Goal: Task Accomplishment & Management: Complete application form

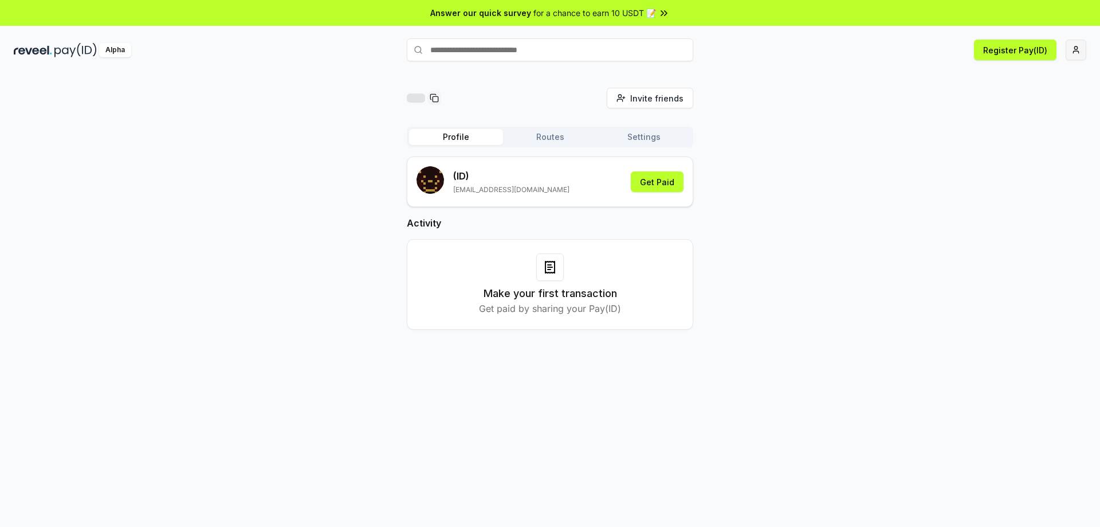
click at [1079, 50] on html "Answer our quick survey for a chance to earn 10 USDT 📝 Alpha Register Pay(ID) I…" at bounding box center [550, 263] width 1100 height 527
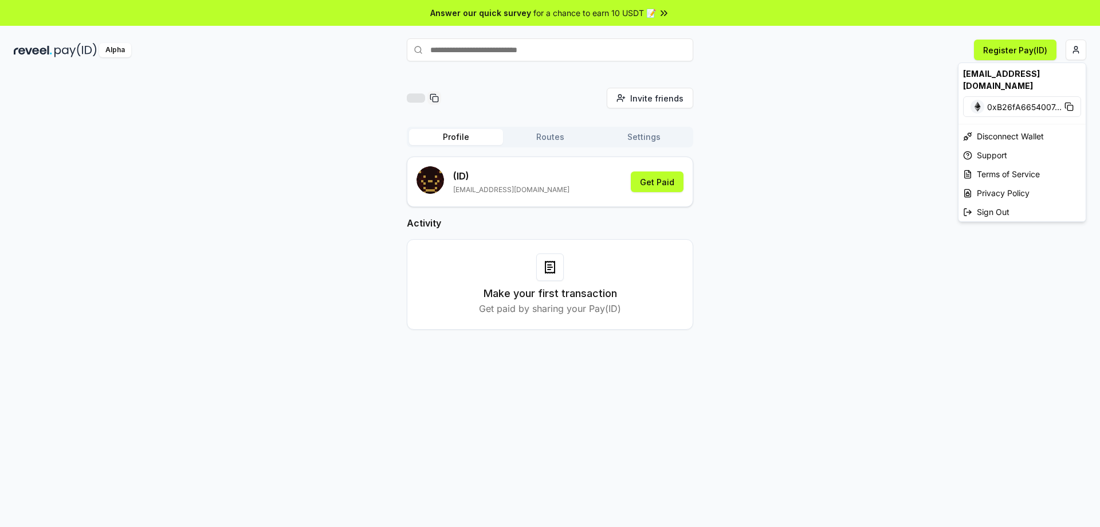
click at [884, 238] on html "Answer our quick survey for a chance to earn 10 USDT 📝 Alpha Register Pay(ID) I…" at bounding box center [550, 263] width 1100 height 527
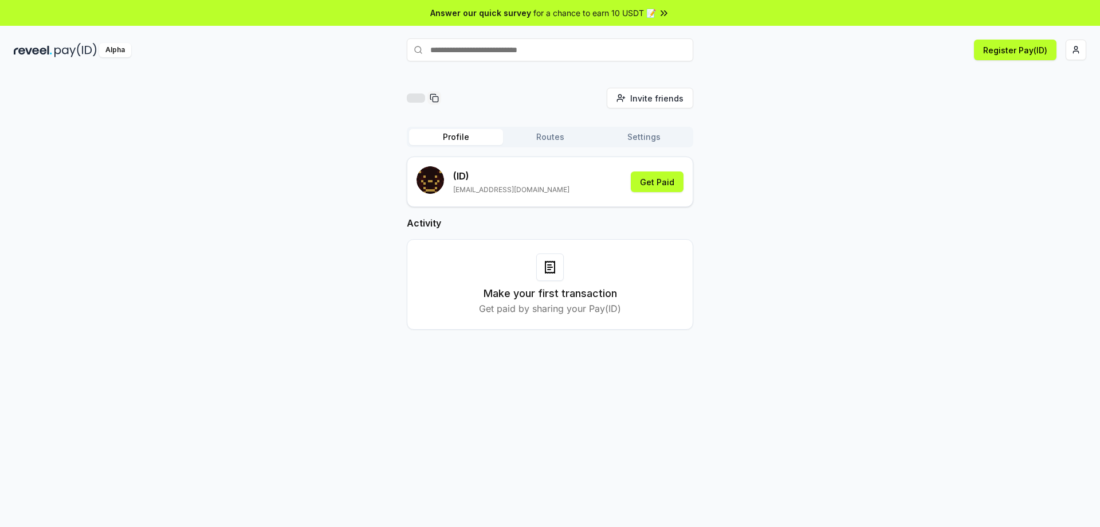
drag, startPoint x: 884, startPoint y: 238, endPoint x: 551, endPoint y: 133, distance: 349.1
click at [551, 133] on button "Routes" at bounding box center [550, 137] width 94 height 16
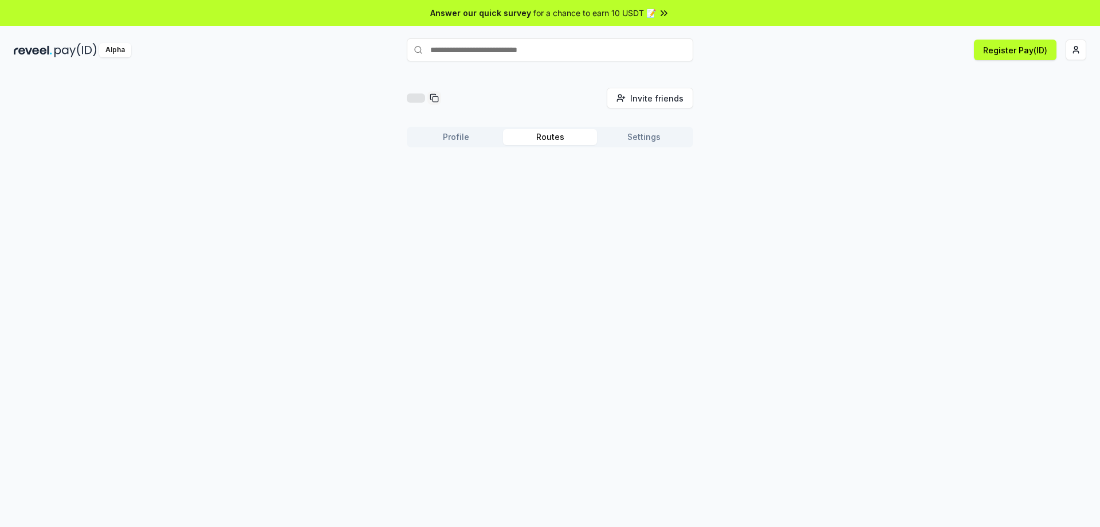
drag, startPoint x: 551, startPoint y: 133, endPoint x: 477, endPoint y: 140, distance: 74.9
click at [477, 140] on button "Profile" at bounding box center [456, 137] width 94 height 16
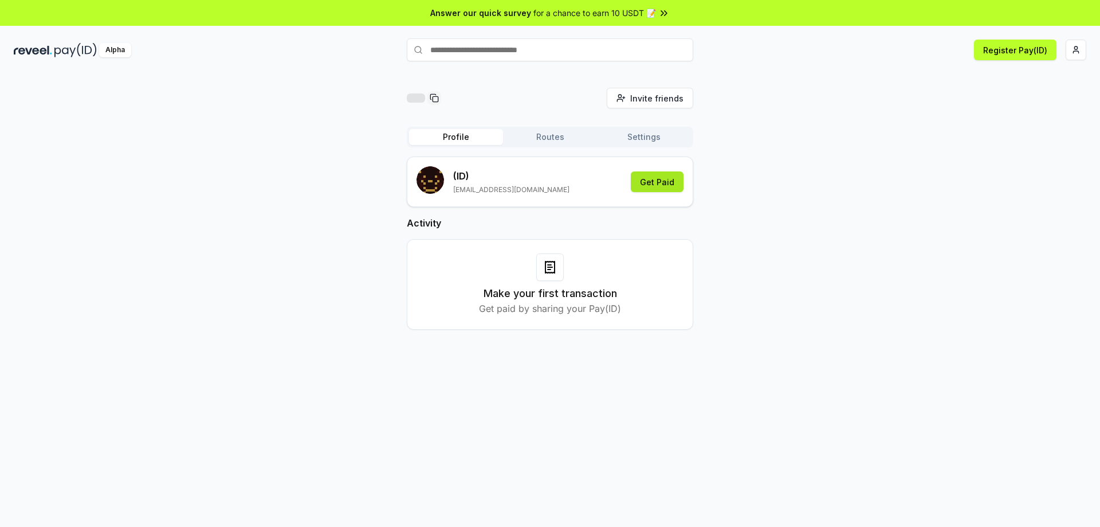
drag, startPoint x: 477, startPoint y: 140, endPoint x: 664, endPoint y: 179, distance: 190.9
click at [664, 179] on button "Get Paid" at bounding box center [657, 181] width 53 height 21
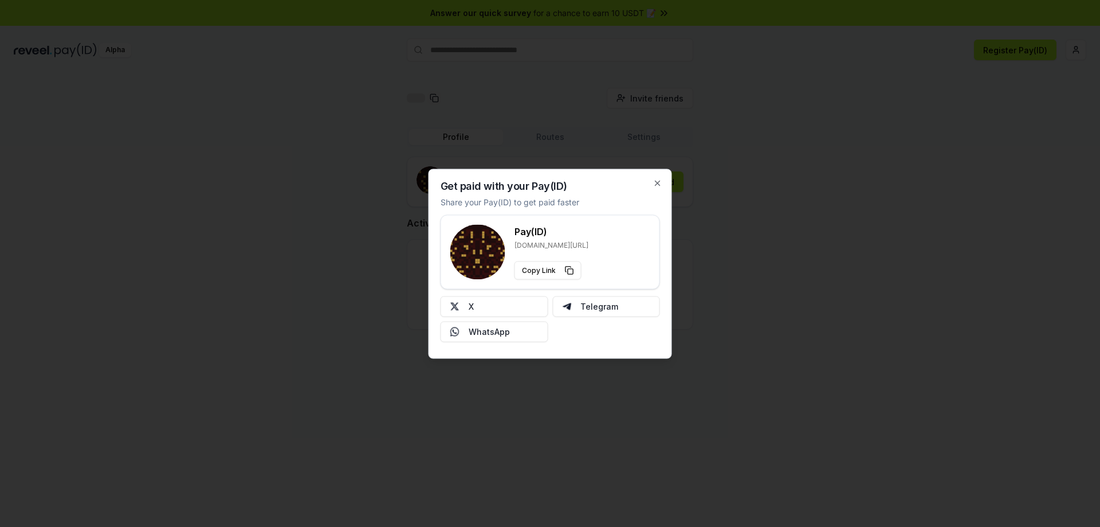
click at [483, 247] on rect at bounding box center [484, 248] width 2 height 2
drag, startPoint x: 483, startPoint y: 247, endPoint x: 564, endPoint y: 182, distance: 104.0
click at [564, 182] on div "Get paid with your Pay(ID) Share your Pay(ID) to get paid faster Pay(ID) [DOMAI…" at bounding box center [551, 263] width 244 height 190
drag, startPoint x: 564, startPoint y: 182, endPoint x: 621, endPoint y: 199, distance: 59.8
click at [621, 199] on div "Get paid with your Pay(ID) Share your Pay(ID) to get paid faster Pay(ID) [DOMAI…" at bounding box center [551, 263] width 244 height 190
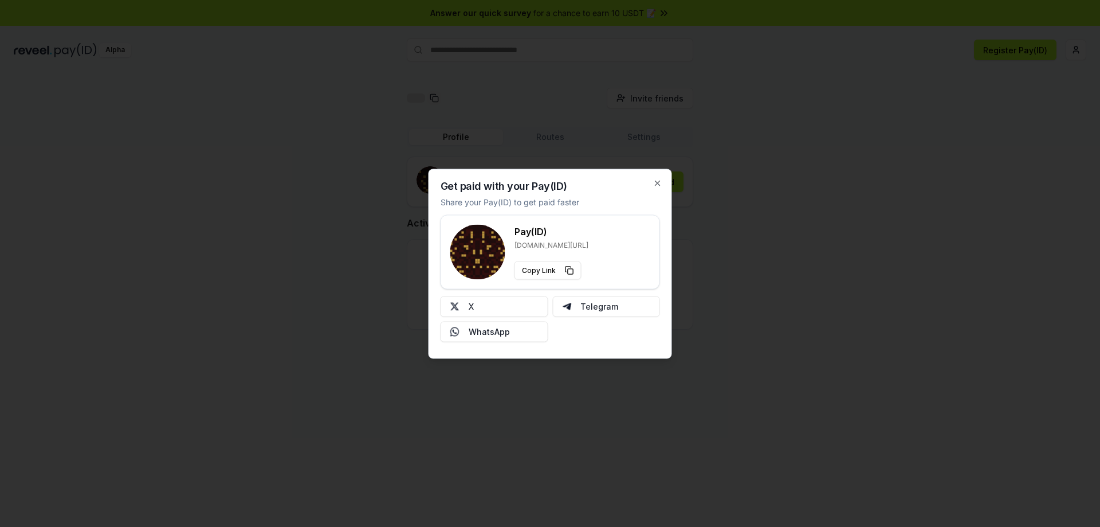
click at [621, 199] on div "Get paid with your Pay(ID) Share your Pay(ID) to get paid faster Pay(ID) [DOMAI…" at bounding box center [551, 263] width 244 height 190
drag, startPoint x: 621, startPoint y: 199, endPoint x: 660, endPoint y: 186, distance: 41.3
click at [660, 186] on icon "button" at bounding box center [657, 182] width 9 height 9
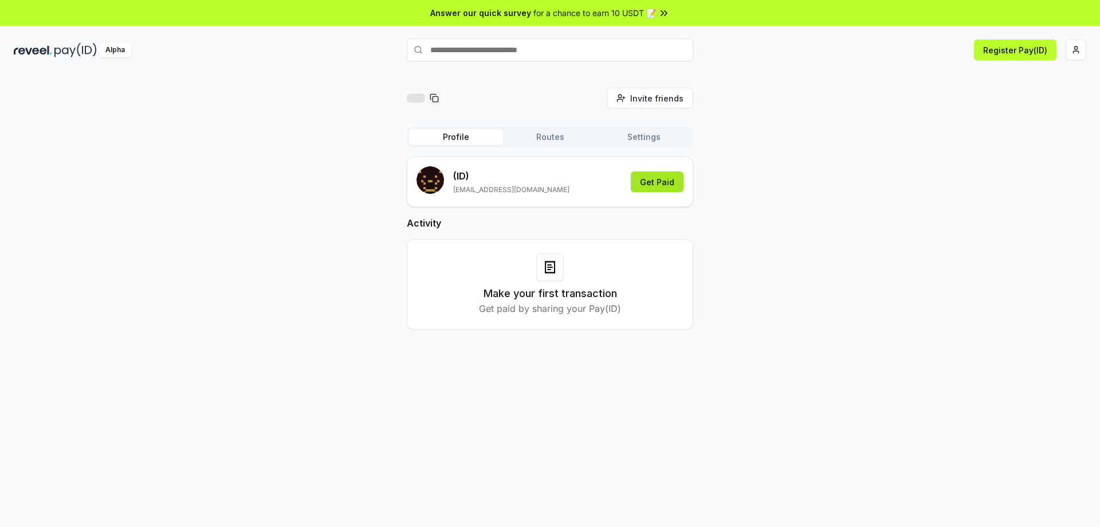
drag, startPoint x: 660, startPoint y: 186, endPoint x: 667, endPoint y: 187, distance: 7.0
click at [667, 187] on button "Get Paid" at bounding box center [657, 181] width 53 height 21
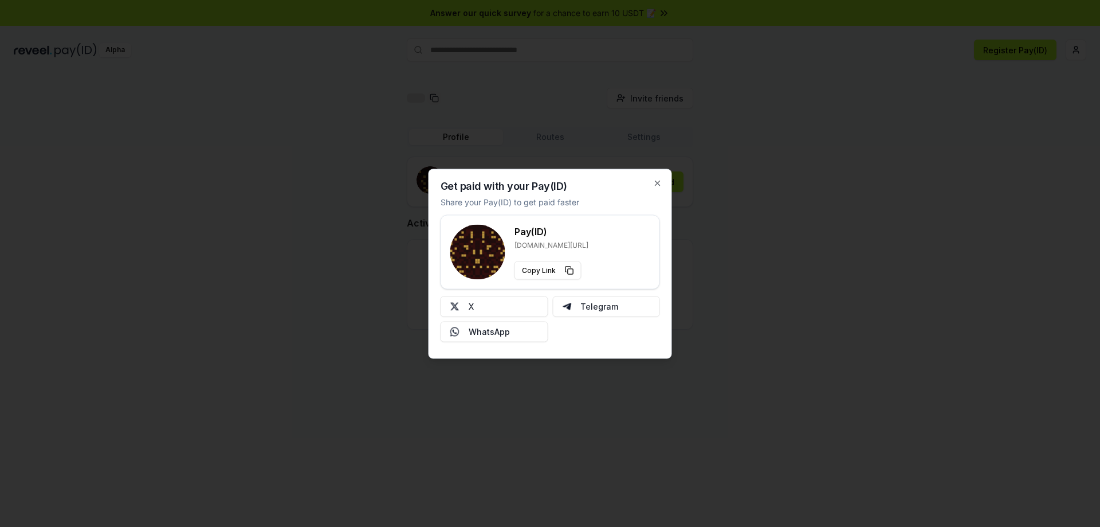
drag, startPoint x: 667, startPoint y: 187, endPoint x: 636, endPoint y: 248, distance: 68.7
click at [636, 248] on div "Pay(ID) [DOMAIN_NAME][URL] Copy Link" at bounding box center [550, 251] width 200 height 55
drag, startPoint x: 636, startPoint y: 248, endPoint x: 637, endPoint y: 224, distance: 24.1
click at [637, 224] on div "Pay(ID) [DOMAIN_NAME][URL] Copy Link" at bounding box center [550, 251] width 200 height 55
click at [511, 302] on button "X" at bounding box center [495, 306] width 108 height 21
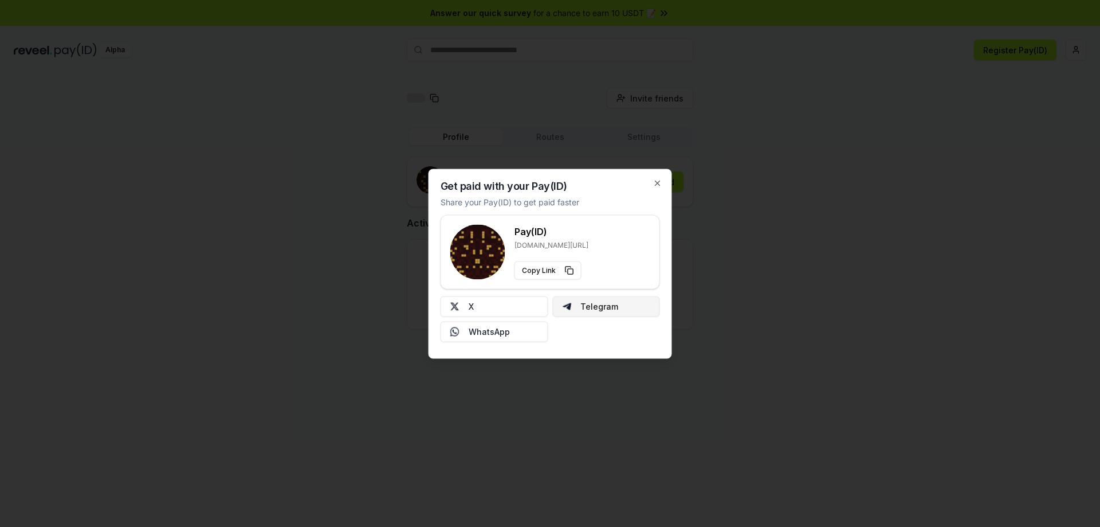
click at [619, 307] on button "Telegram" at bounding box center [606, 306] width 108 height 21
click at [550, 397] on div at bounding box center [550, 263] width 1100 height 527
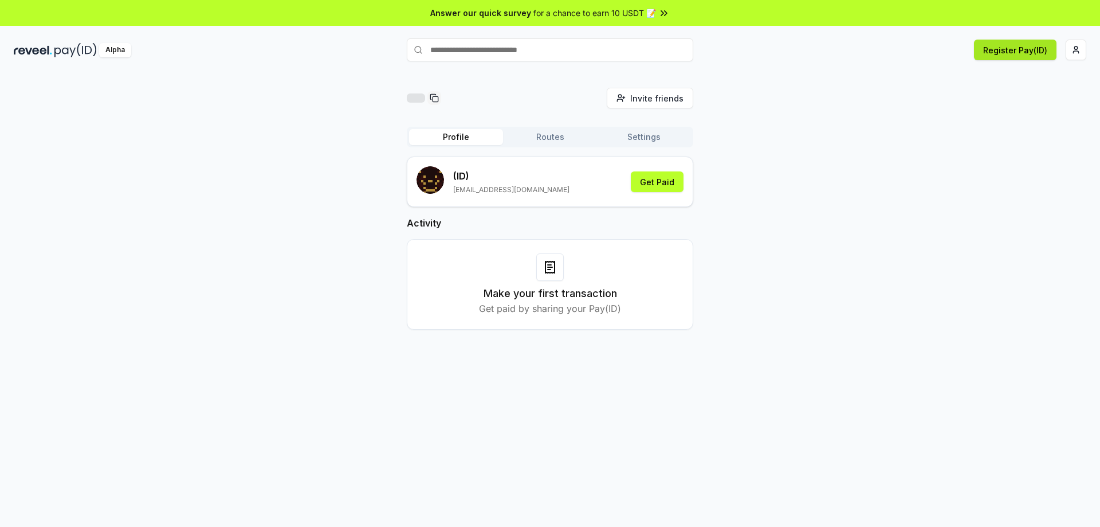
click at [1021, 48] on button "Register Pay(ID)" at bounding box center [1015, 50] width 83 height 21
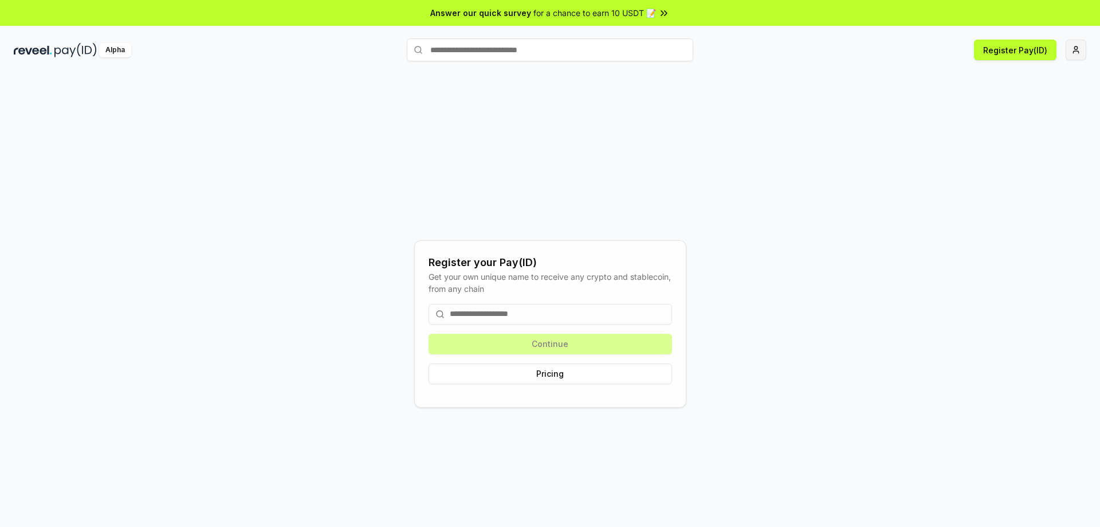
click at [1077, 46] on html "Answer our quick survey for a chance to earn 10 USDT 📝 Alpha Register Pay(ID) R…" at bounding box center [550, 263] width 1100 height 527
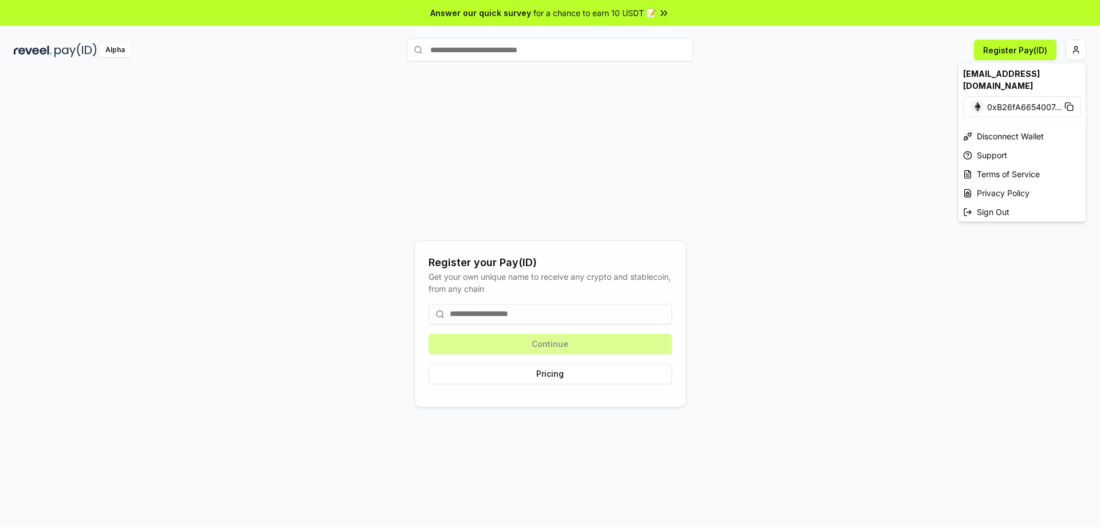
drag, startPoint x: 1077, startPoint y: 46, endPoint x: 583, endPoint y: 312, distance: 561.3
click at [583, 312] on html "Answer our quick survey for a chance to earn 10 USDT 📝 Alpha Register Pay(ID) R…" at bounding box center [550, 263] width 1100 height 527
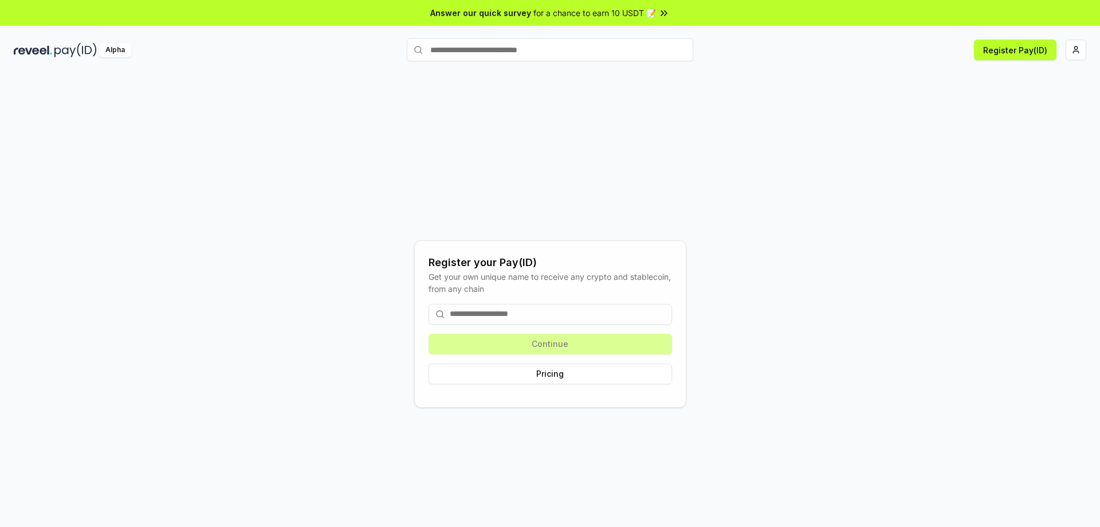
click at [466, 312] on input at bounding box center [551, 314] width 244 height 21
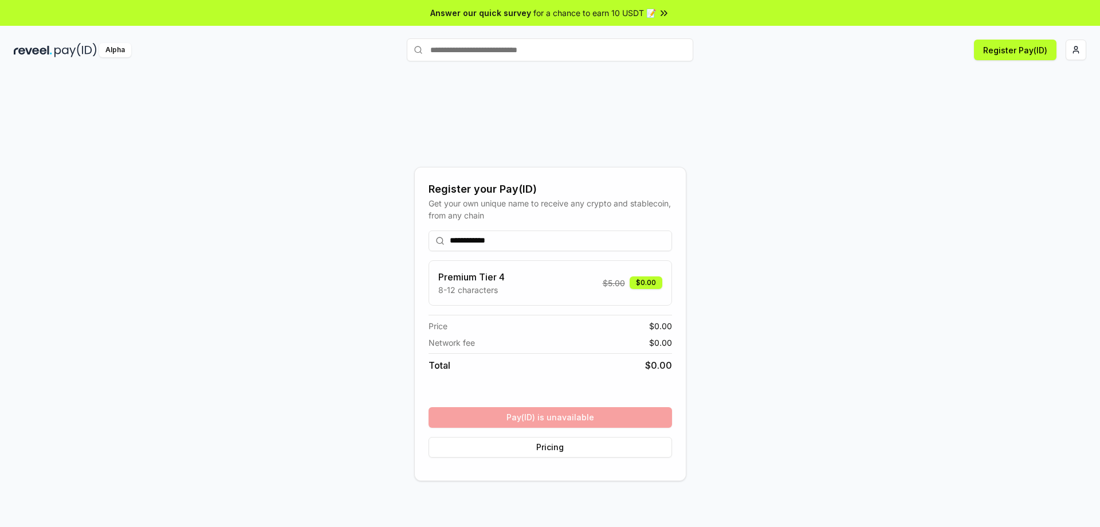
click at [746, 403] on div "**********" at bounding box center [550, 324] width 1073 height 472
click at [567, 236] on input "**********" at bounding box center [551, 240] width 244 height 21
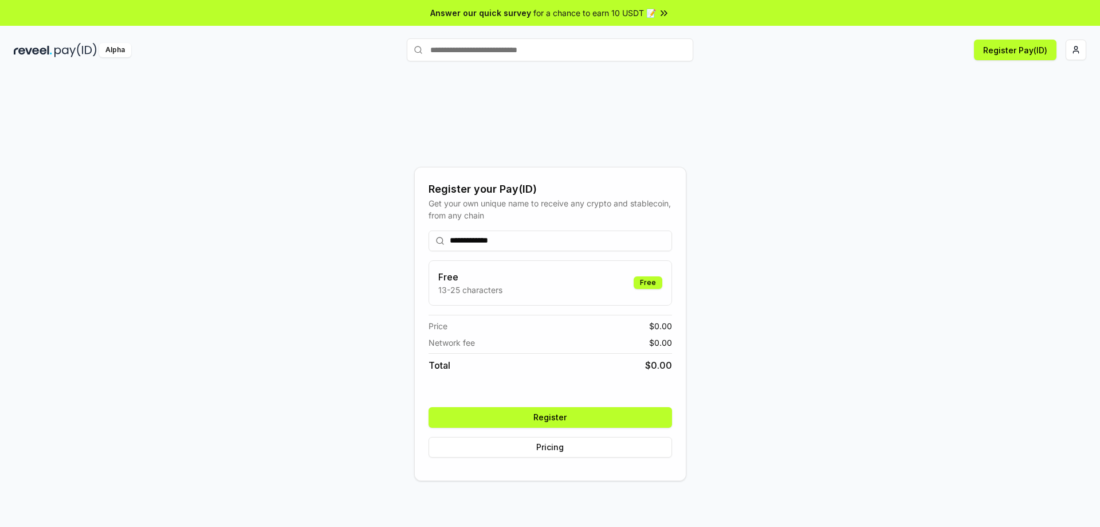
type input "**********"
click at [629, 413] on button "Register" at bounding box center [551, 417] width 244 height 21
